Goal: Information Seeking & Learning: Learn about a topic

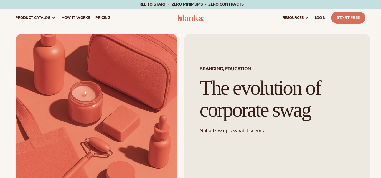
click at [196, 18] on img at bounding box center [191, 17] width 26 height 7
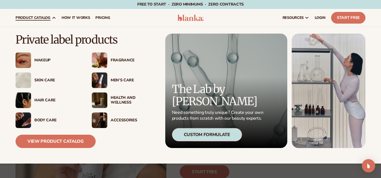
click at [33, 17] on span "product catalog" at bounding box center [33, 18] width 35 height 4
click at [38, 142] on link "View Product Catalog" at bounding box center [56, 141] width 80 height 13
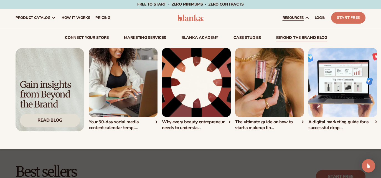
click at [49, 126] on div "Read Blog" at bounding box center [50, 120] width 60 height 13
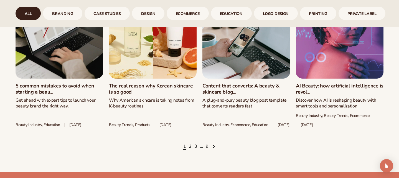
scroll to position [762, 0]
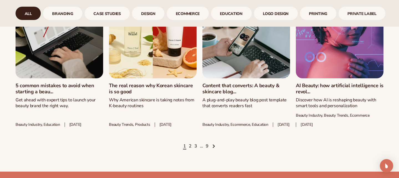
click at [192, 149] on ul "1 2 3 … 9" at bounding box center [200, 146] width 368 height 6
click at [190, 149] on link "2" at bounding box center [190, 146] width 3 height 6
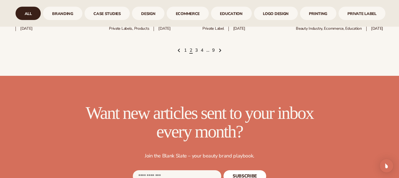
scroll to position [874, 0]
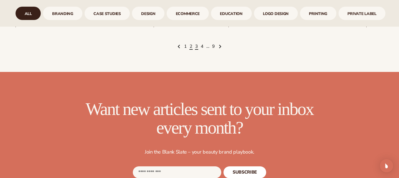
click at [197, 46] on link "3" at bounding box center [196, 47] width 3 height 6
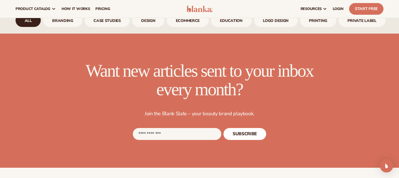
scroll to position [828, 0]
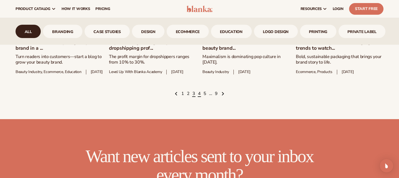
click at [200, 97] on link "4" at bounding box center [199, 94] width 3 height 6
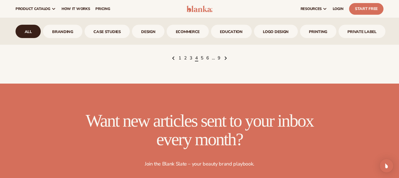
scroll to position [849, 0]
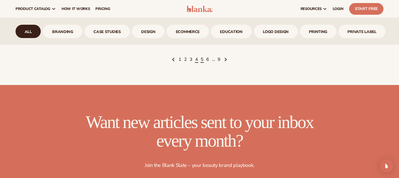
click at [201, 63] on link "5" at bounding box center [202, 60] width 3 height 6
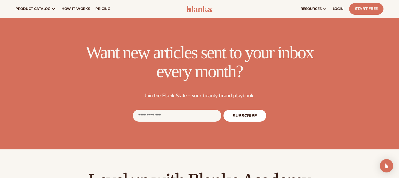
scroll to position [828, 0]
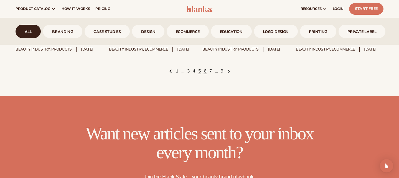
click at [205, 74] on link "6" at bounding box center [205, 71] width 3 height 6
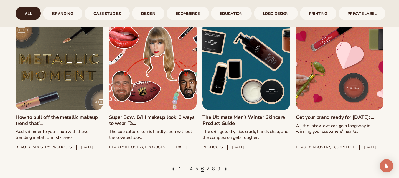
scroll to position [863, 0]
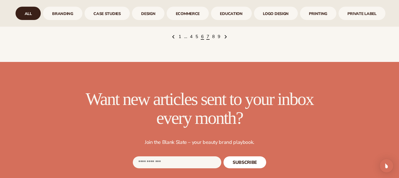
click at [208, 40] on link "7" at bounding box center [208, 37] width 3 height 6
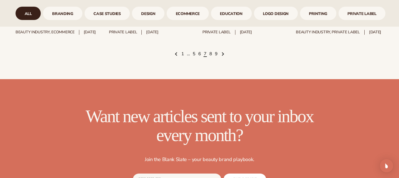
scroll to position [847, 0]
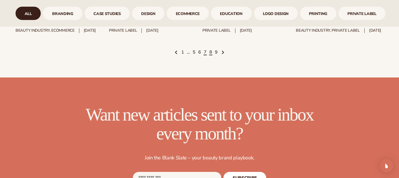
click at [211, 56] on link "8" at bounding box center [211, 52] width 3 height 6
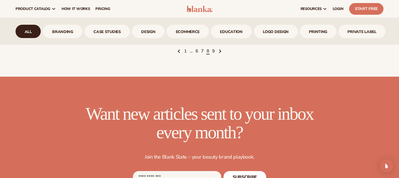
scroll to position [847, 0]
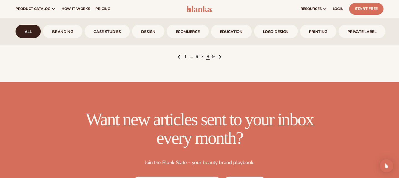
click at [213, 60] on link "9" at bounding box center [213, 57] width 3 height 6
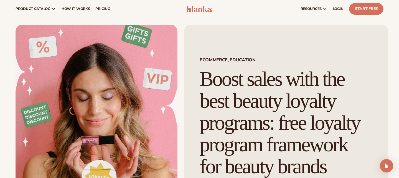
scroll to position [0, 0]
